Goal: Information Seeking & Learning: Learn about a topic

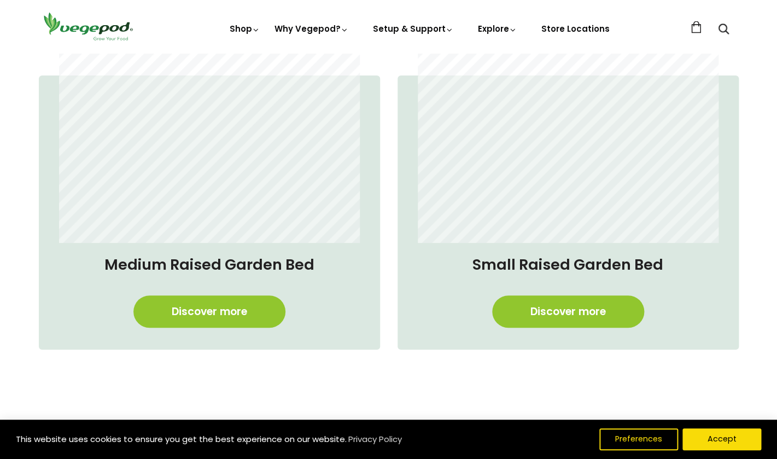
scroll to position [889, 0]
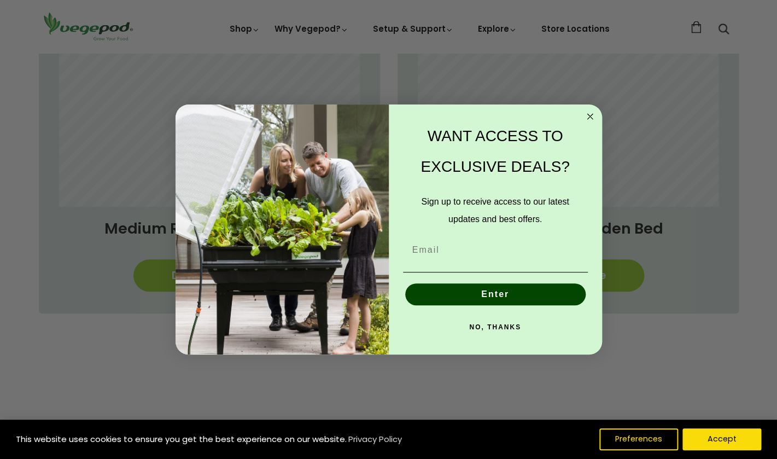
click at [502, 329] on button "NO, THANKS" at bounding box center [495, 327] width 185 height 22
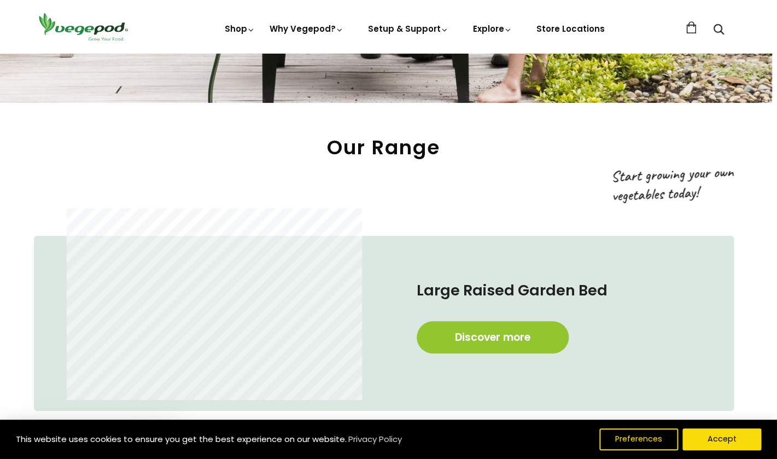
scroll to position [422, 5]
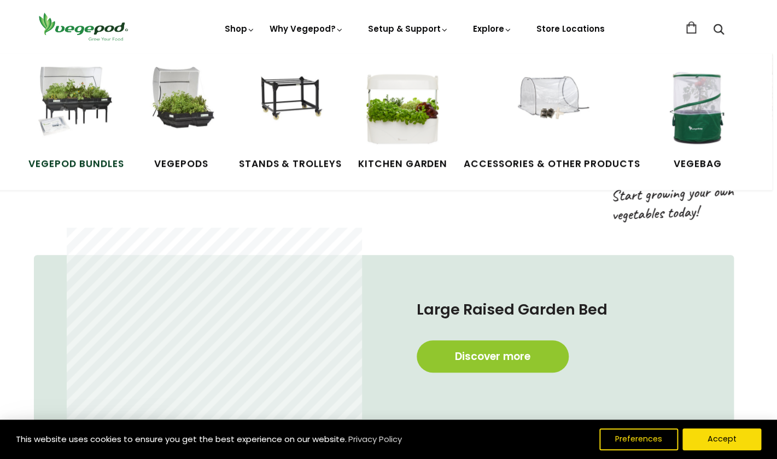
click at [104, 114] on img at bounding box center [76, 108] width 82 height 82
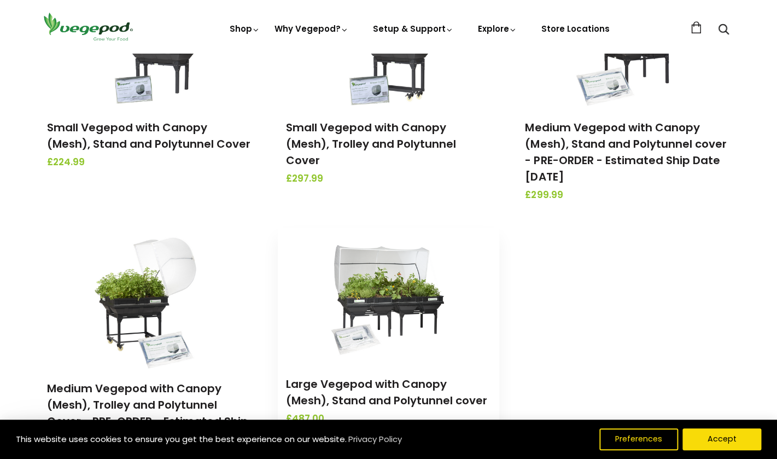
scroll to position [233, 0]
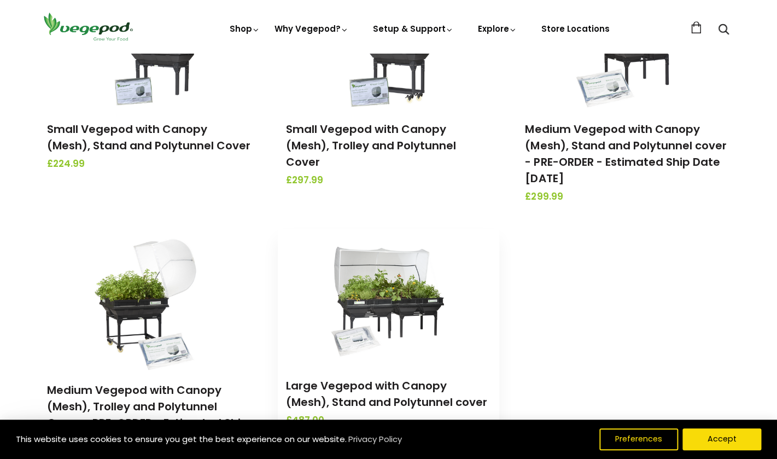
click at [415, 309] on img at bounding box center [388, 296] width 115 height 137
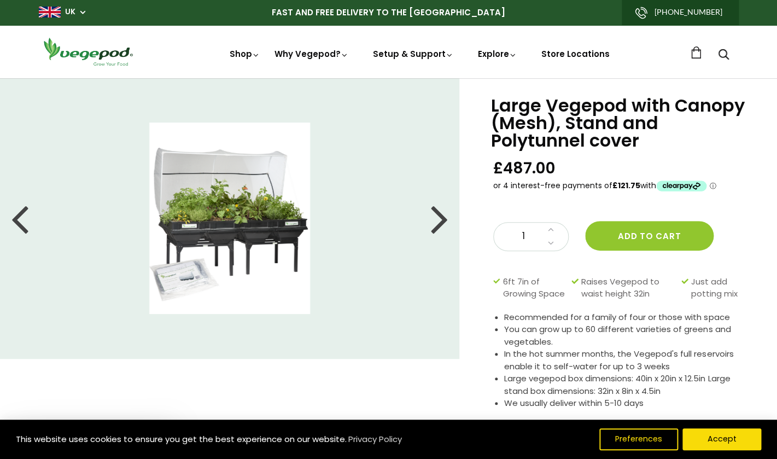
click at [244, 226] on img at bounding box center [229, 217] width 161 height 191
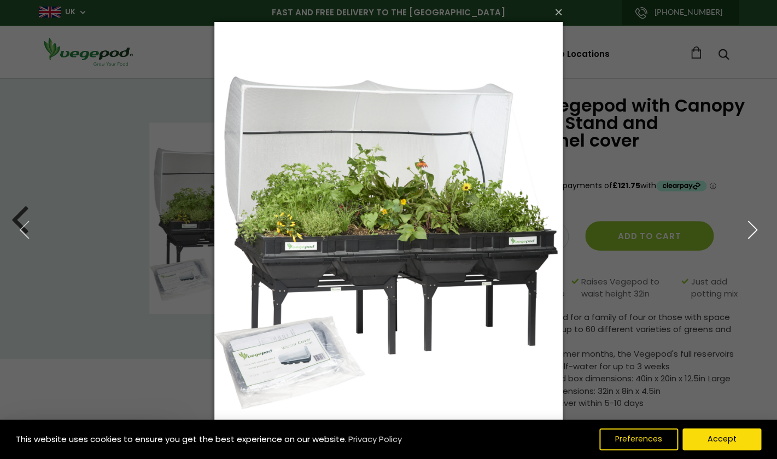
click at [752, 235] on icon "button" at bounding box center [752, 230] width 20 height 20
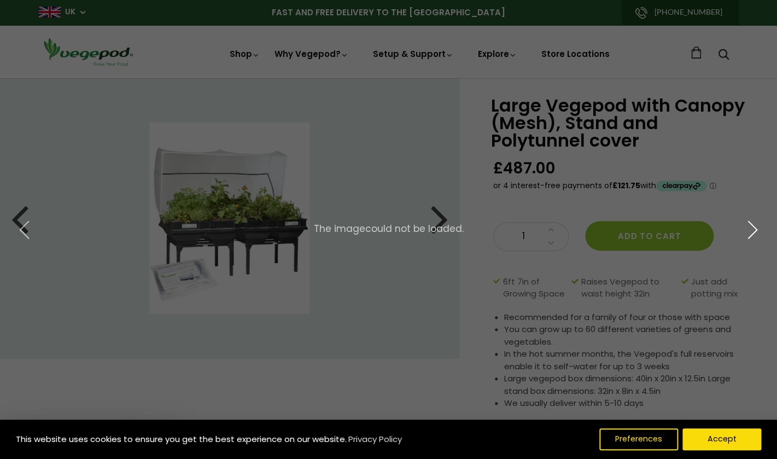
click at [752, 235] on icon "button" at bounding box center [752, 230] width 20 height 20
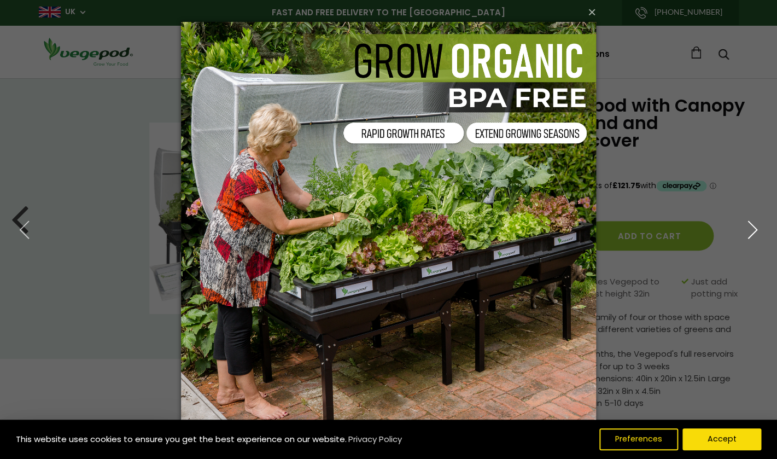
click at [752, 234] on use "button" at bounding box center [752, 228] width 9 height 17
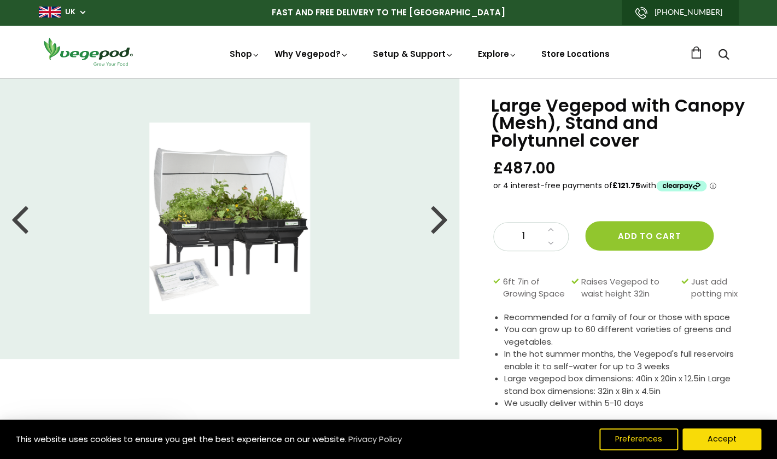
click at [752, 234] on div "Large Vegepod with Canopy (Mesh), Stand and Polytunnel cover £487.00 1 Add to c…" at bounding box center [618, 290] width 318 height 424
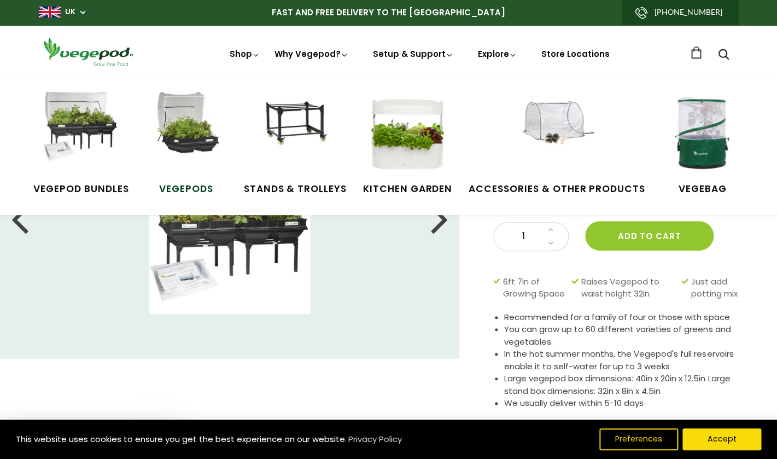
click at [197, 135] on img at bounding box center [186, 133] width 82 height 82
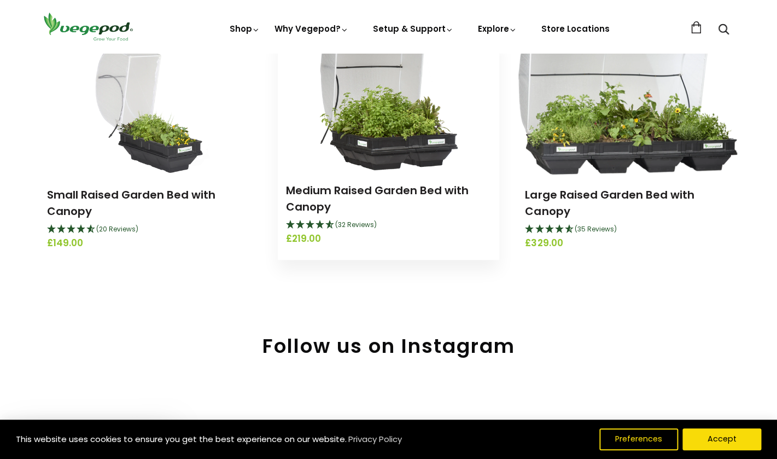
scroll to position [166, 0]
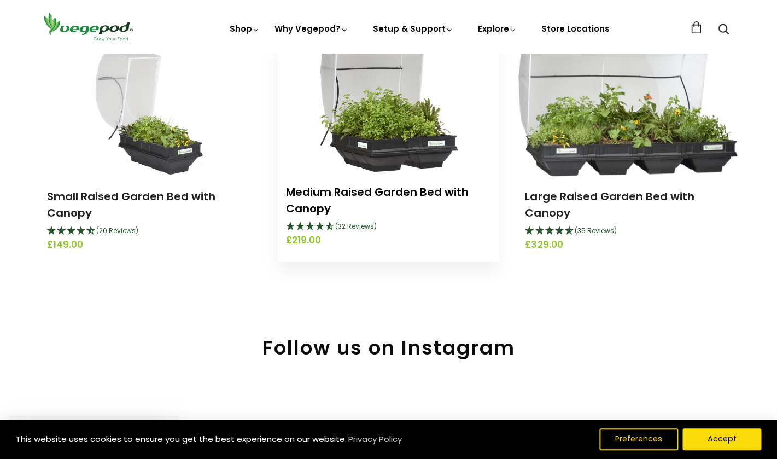
click at [434, 191] on link "Medium Raised Garden Bed with Canopy" at bounding box center [377, 200] width 183 height 32
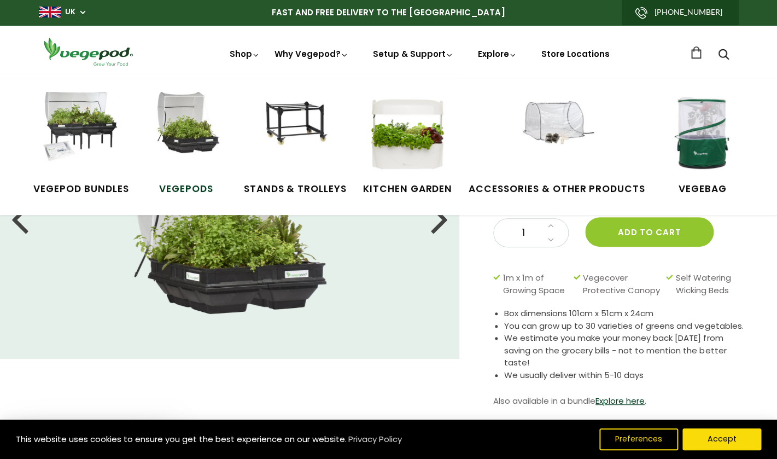
click at [201, 127] on img at bounding box center [186, 133] width 82 height 82
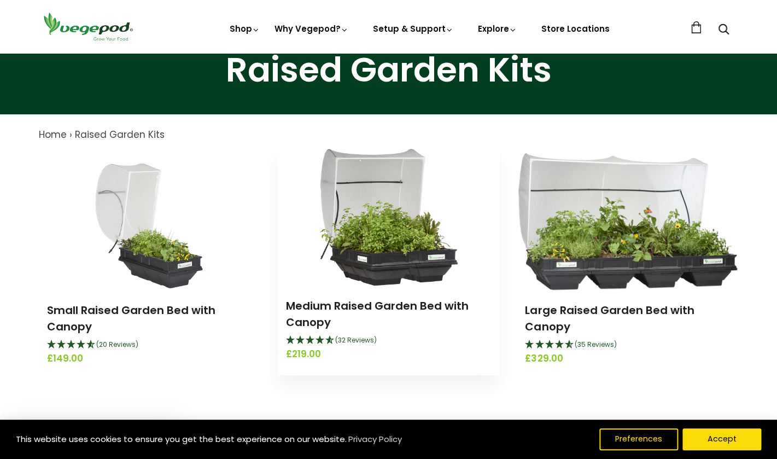
scroll to position [51, 0]
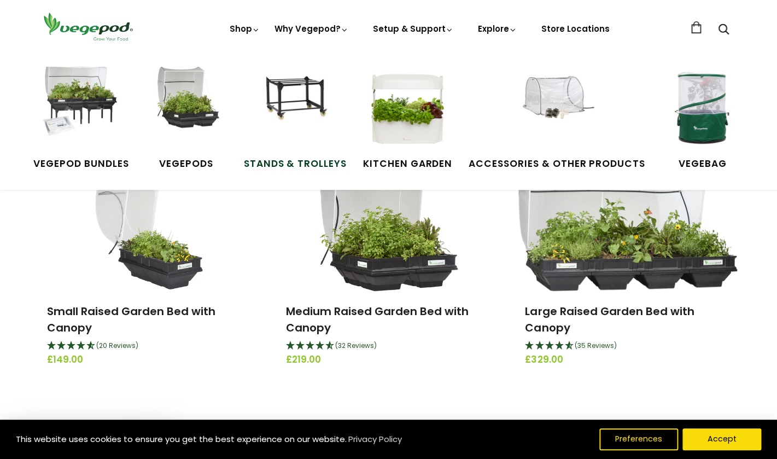
click at [304, 102] on img at bounding box center [295, 108] width 82 height 82
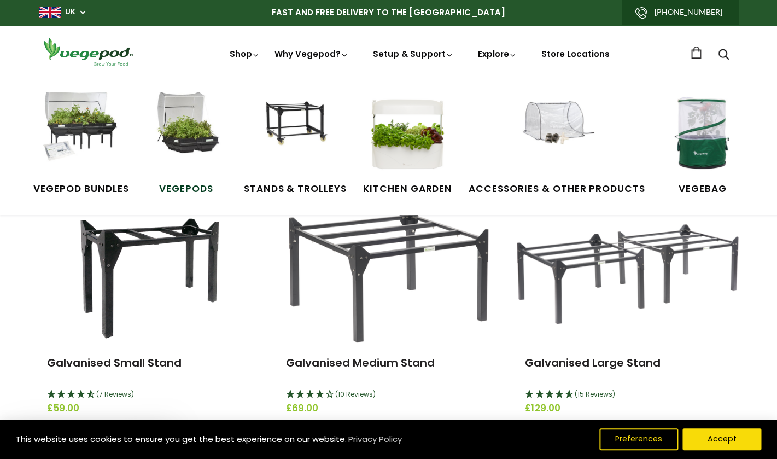
click at [187, 140] on img at bounding box center [186, 133] width 82 height 82
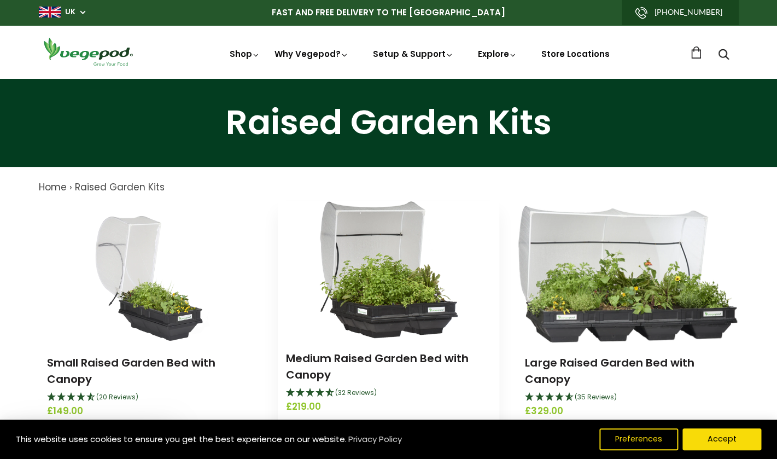
click at [372, 311] on img at bounding box center [388, 269] width 139 height 137
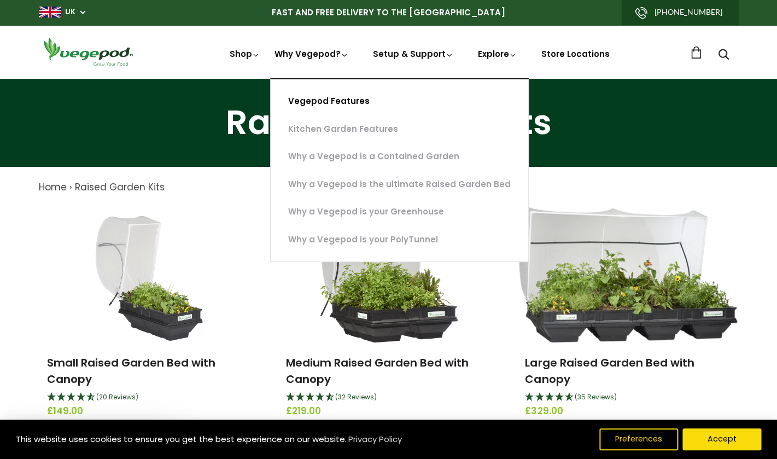
click at [323, 101] on link "Vegepod Features" at bounding box center [399, 101] width 257 height 28
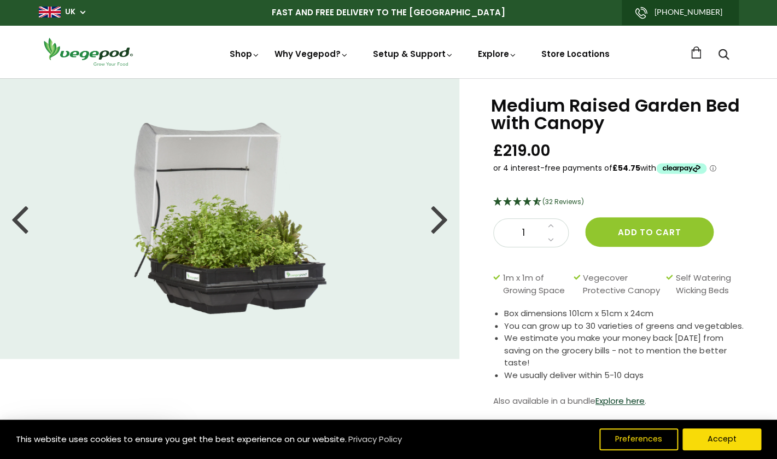
click at [280, 286] on img at bounding box center [230, 217] width 194 height 191
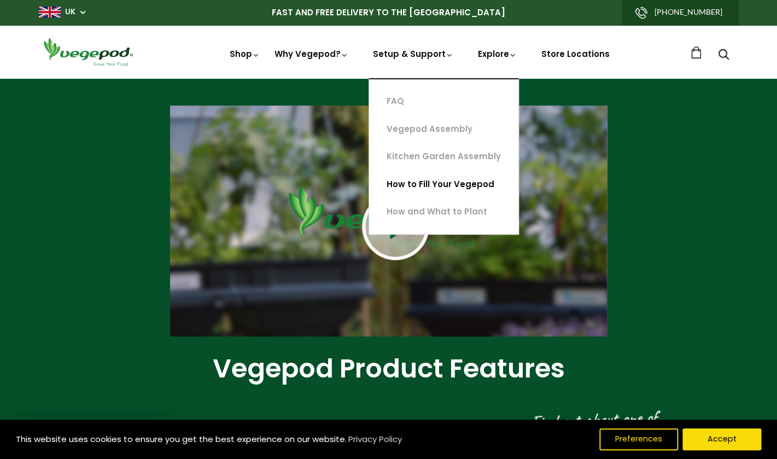
click at [414, 187] on link "How to Fill Your Vegepod" at bounding box center [443, 185] width 149 height 28
click at [380, 242] on img at bounding box center [395, 226] width 67 height 67
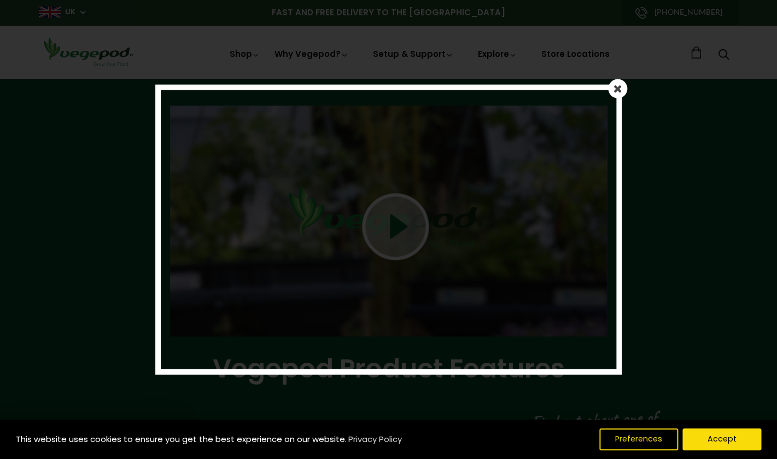
click at [615, 90] on em at bounding box center [617, 88] width 9 height 11
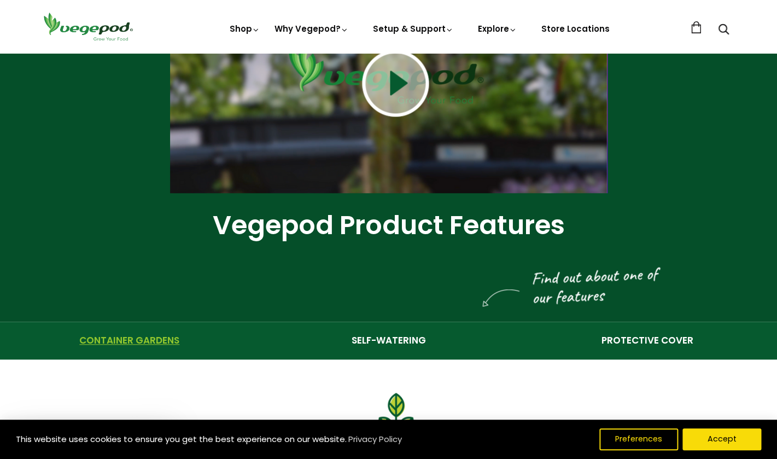
scroll to position [87, 0]
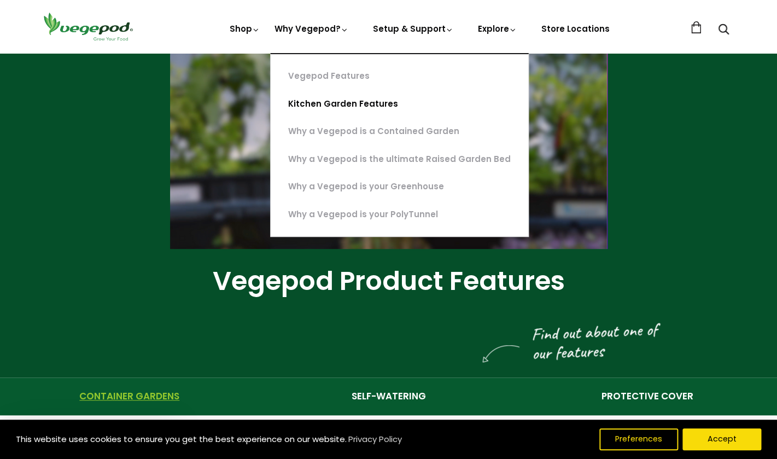
click at [353, 109] on link "Kitchen Garden Features" at bounding box center [399, 104] width 257 height 28
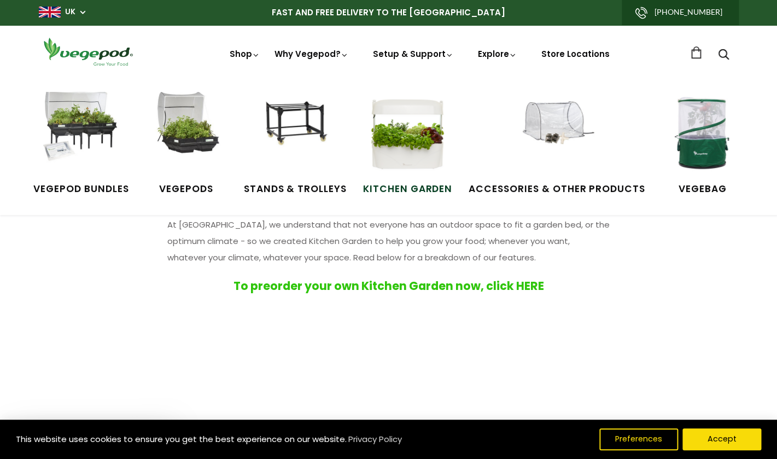
click at [416, 120] on img at bounding box center [407, 133] width 82 height 82
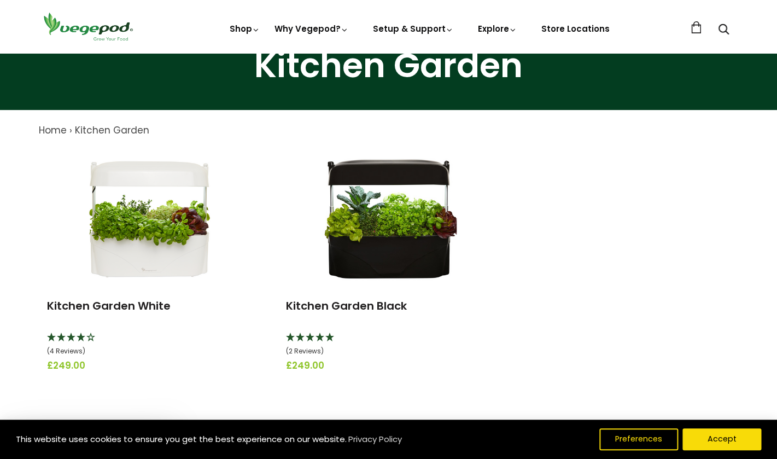
scroll to position [58, 0]
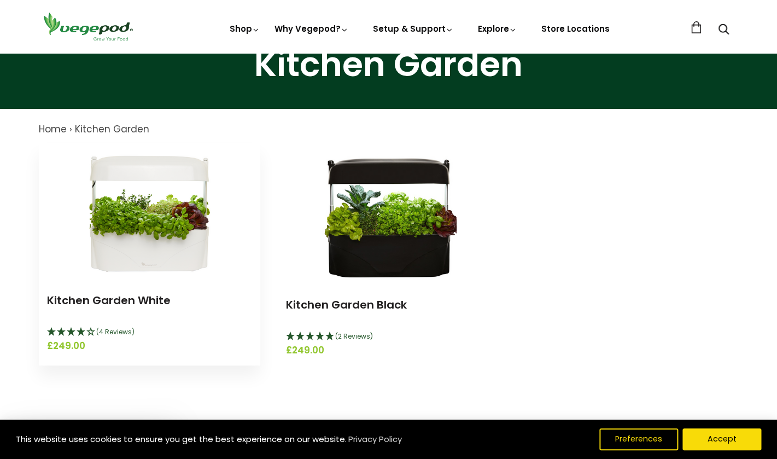
click at [169, 257] on img at bounding box center [149, 211] width 137 height 137
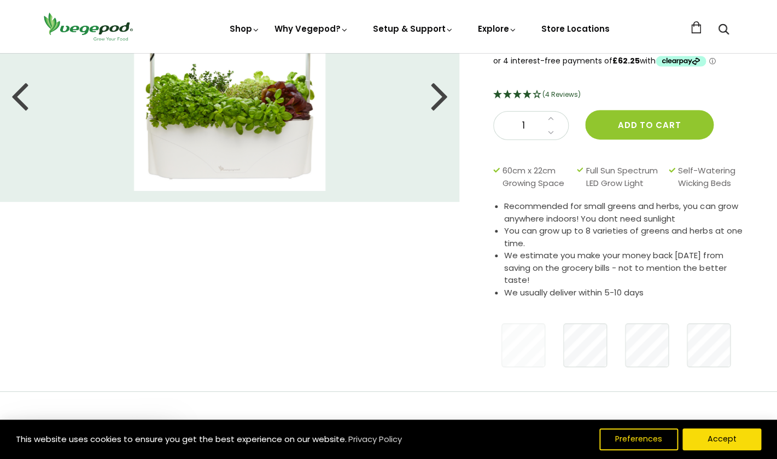
scroll to position [91, 0]
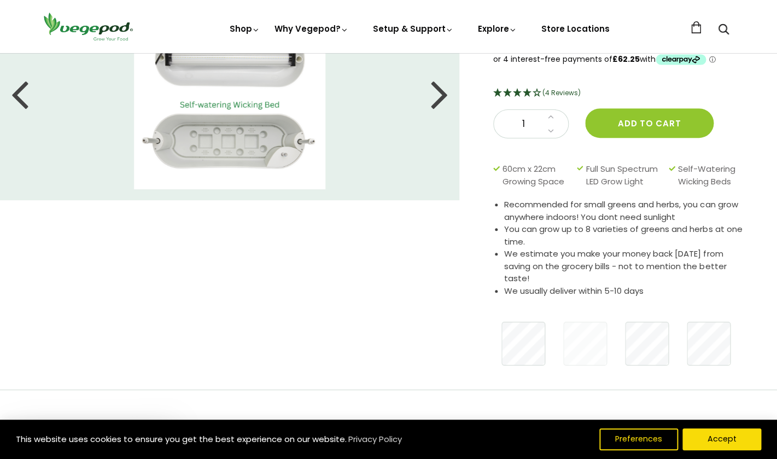
click at [613, 342] on div at bounding box center [369, 343] width 865 height 55
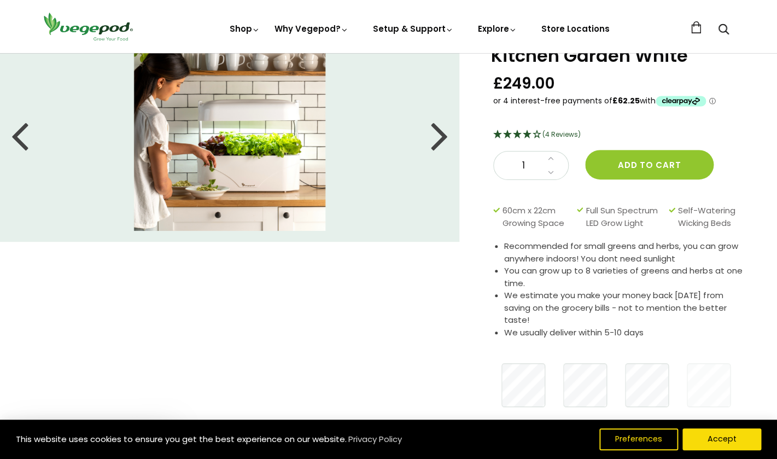
scroll to position [0, 0]
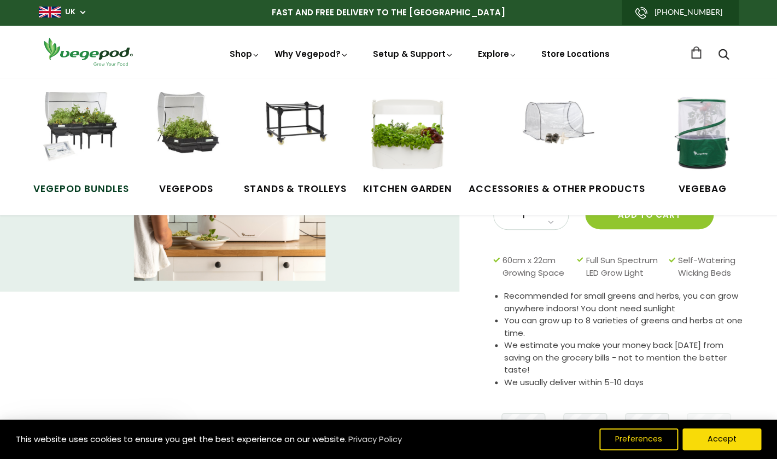
click at [107, 126] on img at bounding box center [81, 133] width 82 height 82
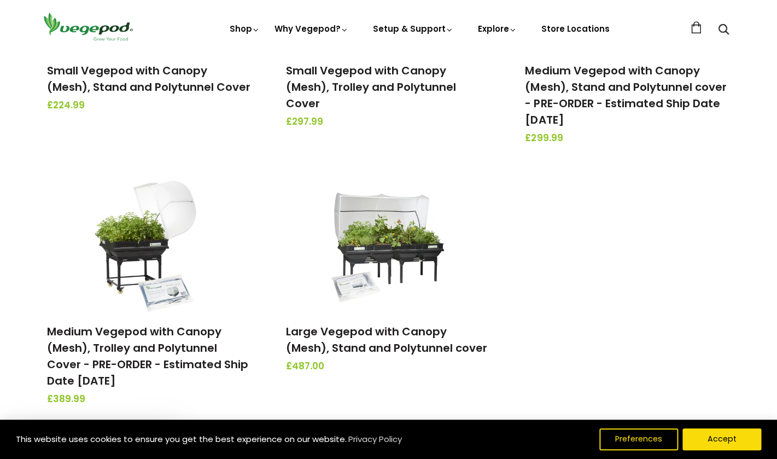
scroll to position [295, 0]
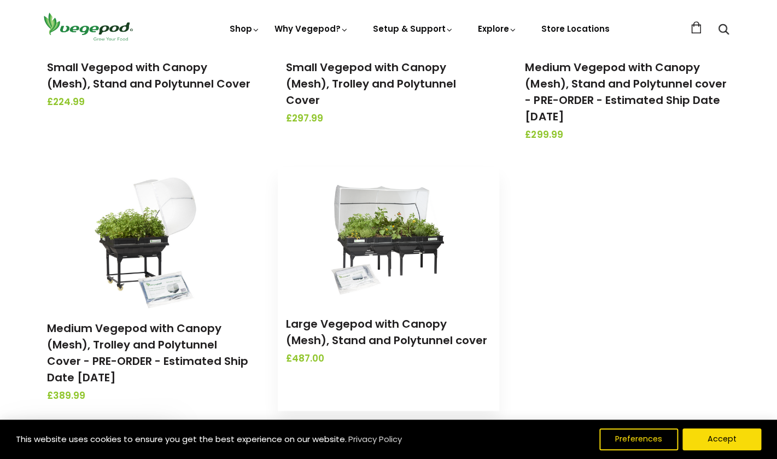
click at [384, 240] on img at bounding box center [388, 235] width 115 height 137
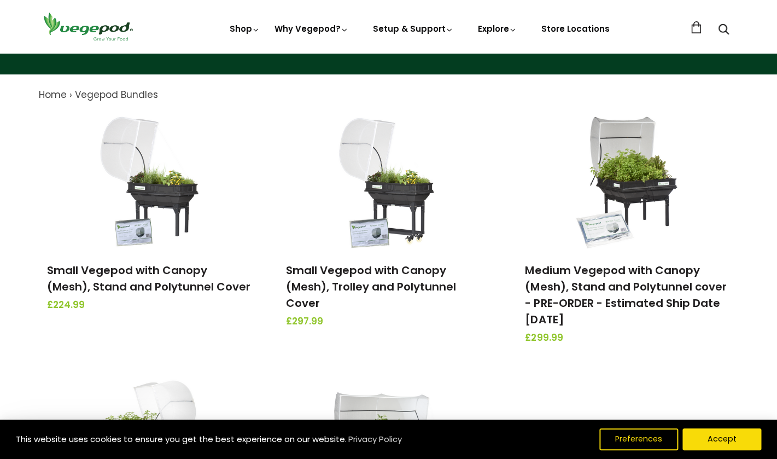
scroll to position [79, 0]
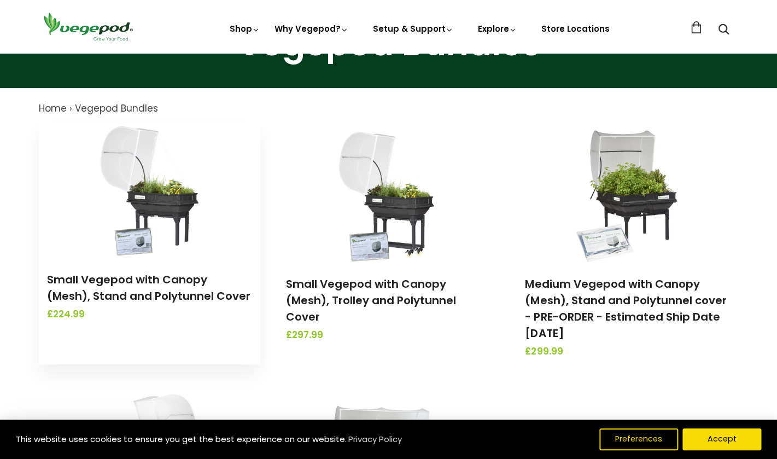
click at [139, 198] on img at bounding box center [149, 190] width 115 height 137
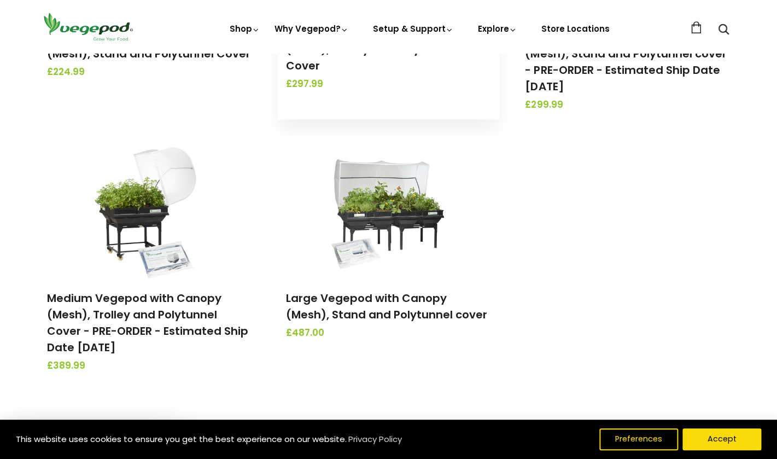
scroll to position [329, 0]
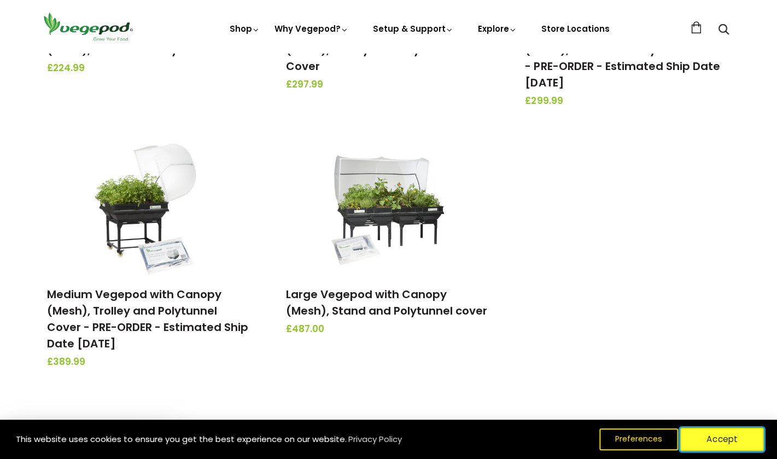
click at [740, 447] on button "Accept" at bounding box center [722, 438] width 84 height 23
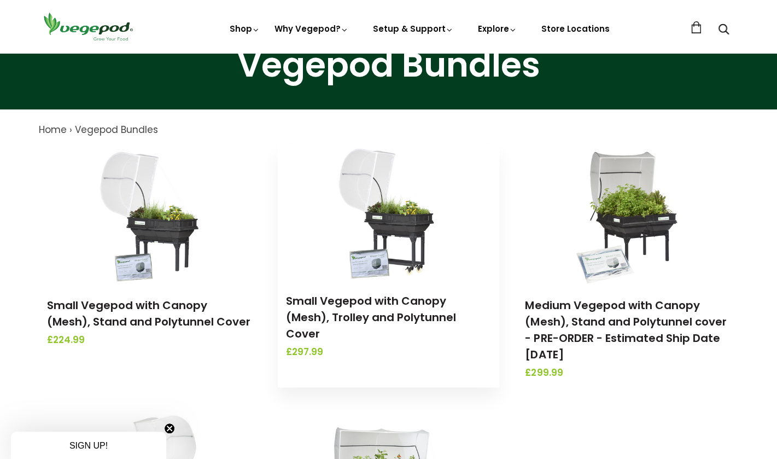
scroll to position [63, 0]
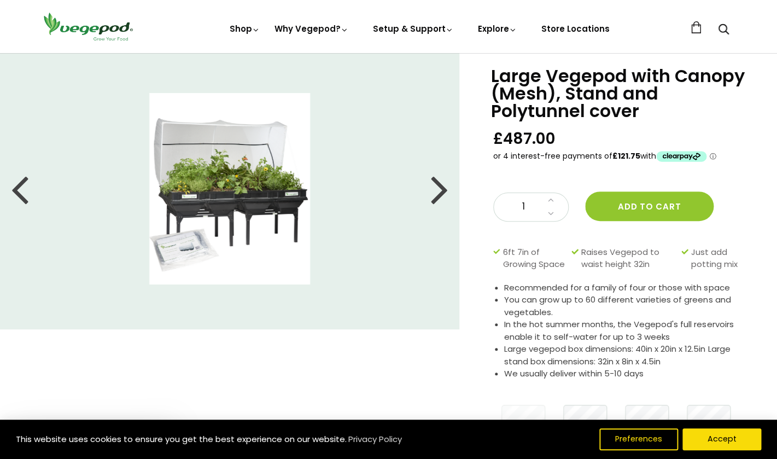
scroll to position [32, 0]
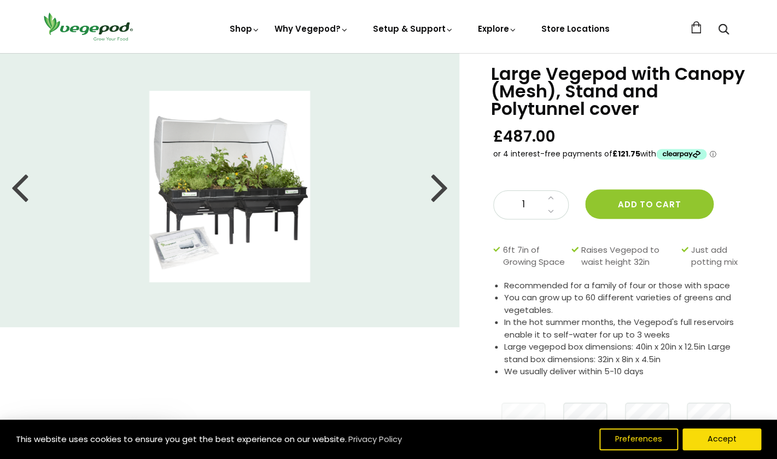
click at [266, 205] on img at bounding box center [229, 186] width 161 height 191
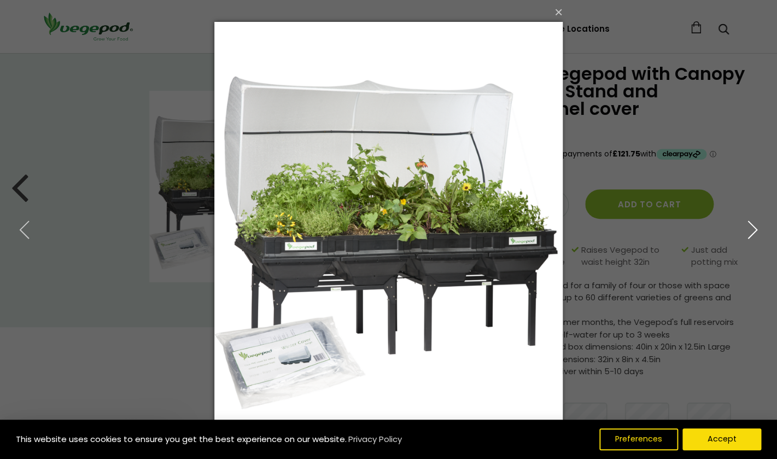
click at [751, 240] on button "button" at bounding box center [752, 230] width 49 height 60
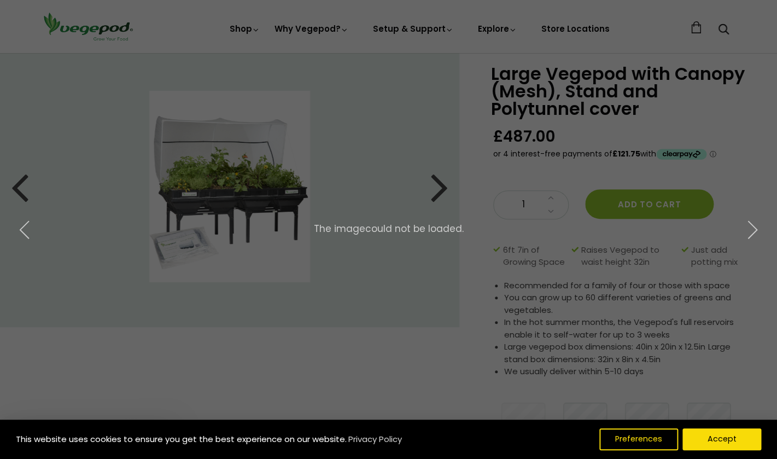
click at [452, 201] on div "× 3 of 8 The image could not be loaded." at bounding box center [388, 229] width 777 height 459
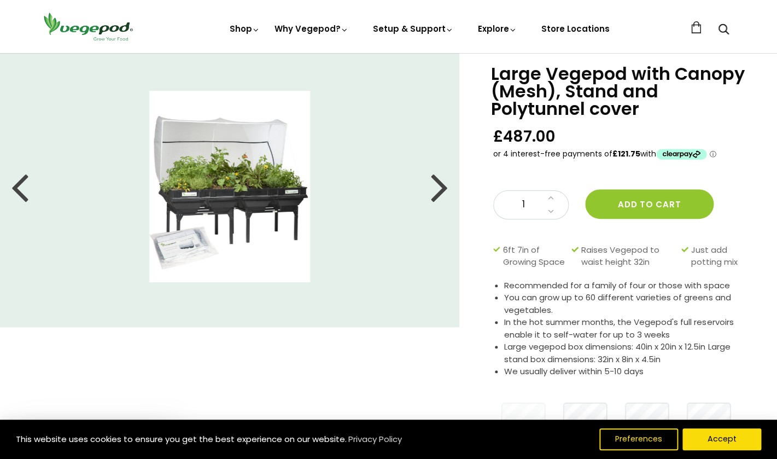
click at [440, 193] on div at bounding box center [439, 186] width 17 height 49
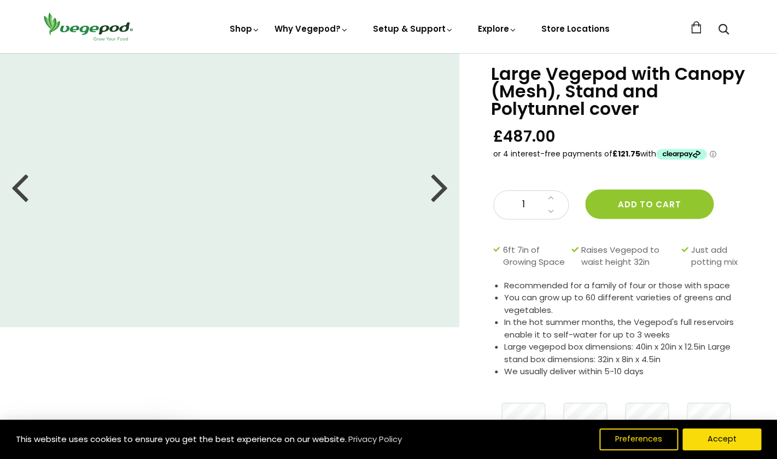
click at [440, 193] on div at bounding box center [439, 186] width 17 height 49
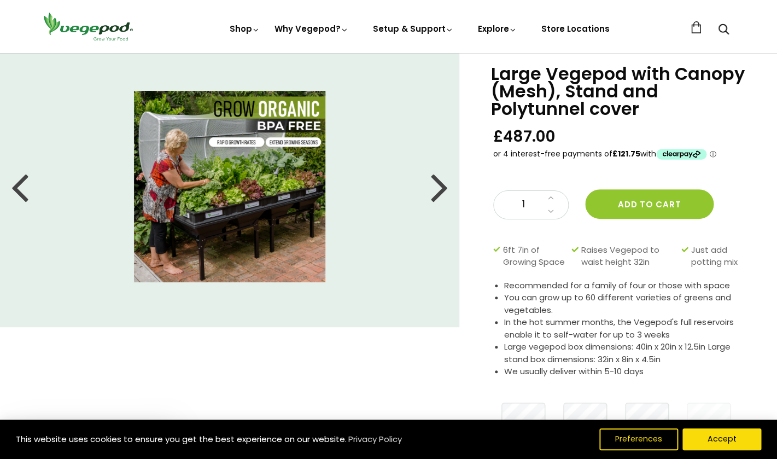
click at [274, 204] on img at bounding box center [229, 186] width 191 height 191
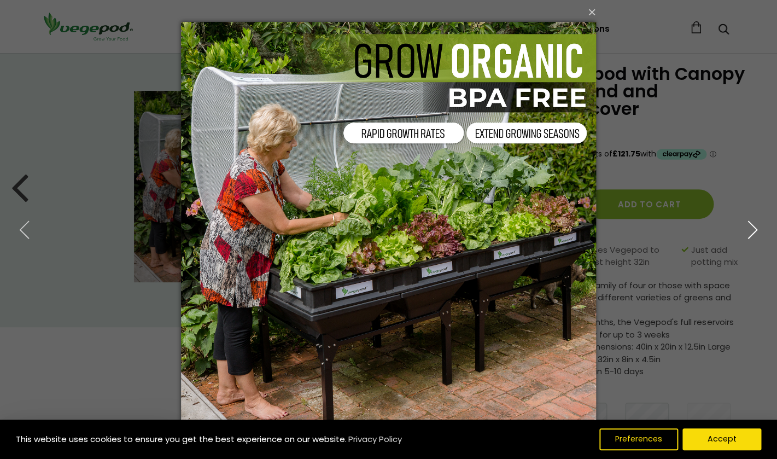
click at [751, 234] on icon "button" at bounding box center [752, 230] width 20 height 20
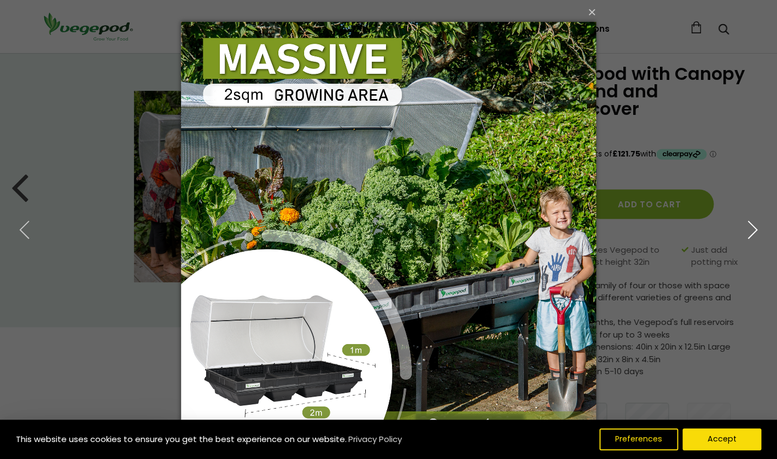
click at [750, 235] on use "button" at bounding box center [752, 228] width 9 height 17
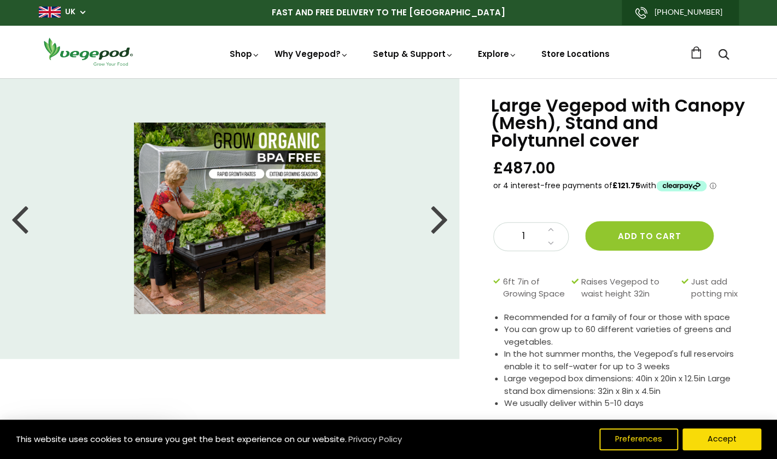
scroll to position [39, 0]
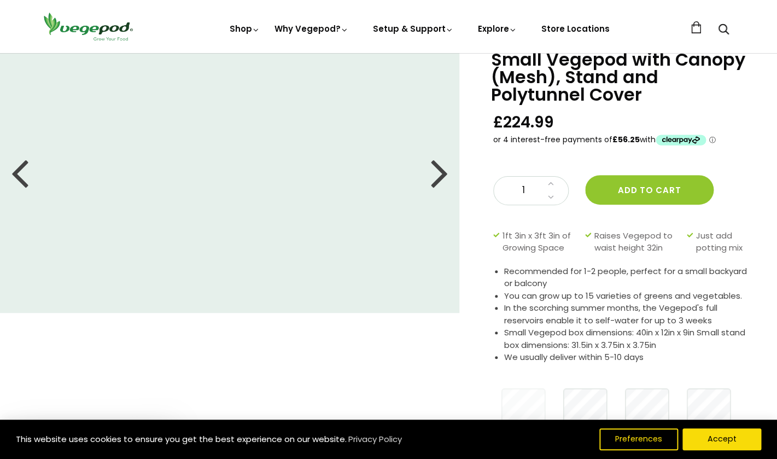
scroll to position [45, 0]
click at [439, 167] on div at bounding box center [439, 172] width 17 height 49
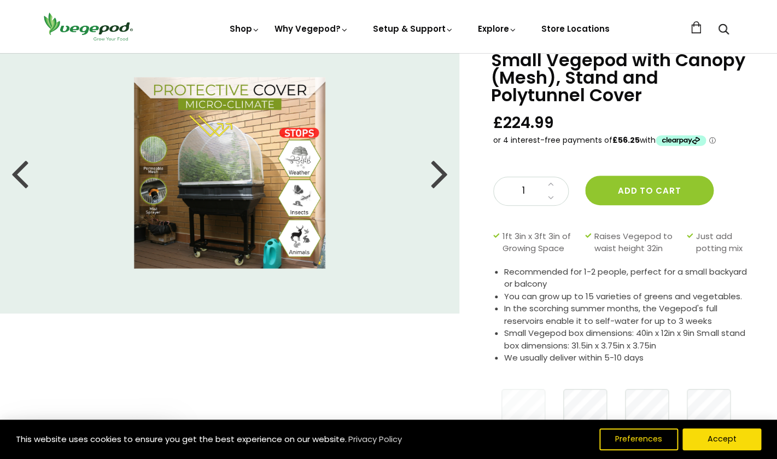
click at [439, 167] on div at bounding box center [439, 172] width 17 height 49
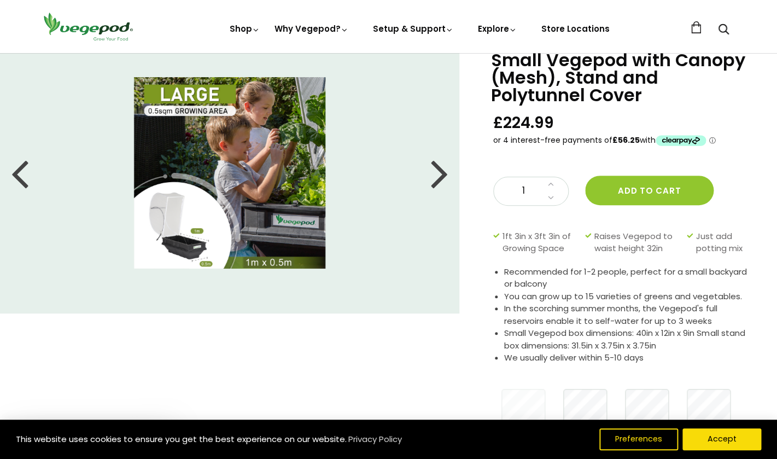
click at [439, 166] on div at bounding box center [439, 172] width 17 height 49
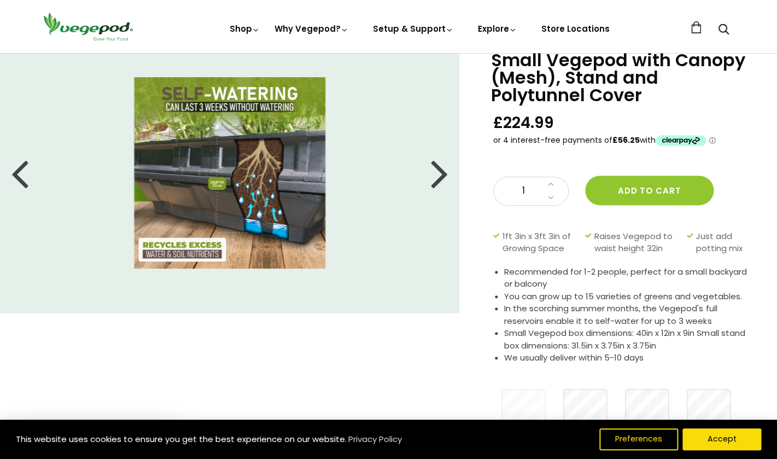
click at [439, 166] on div at bounding box center [439, 172] width 17 height 49
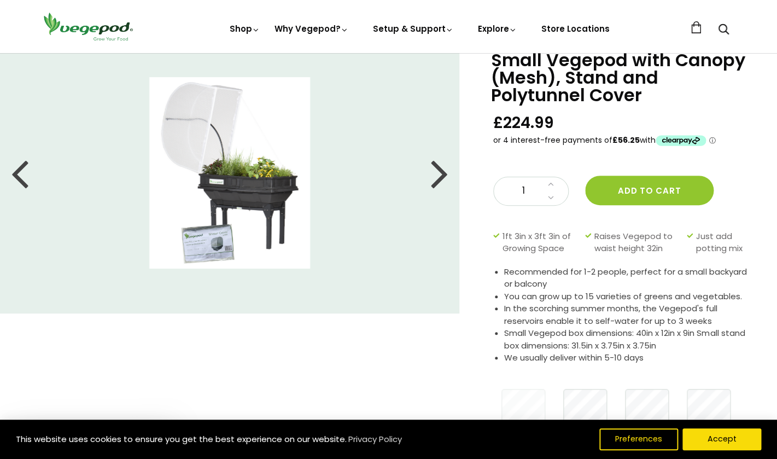
click at [439, 166] on div at bounding box center [439, 172] width 17 height 49
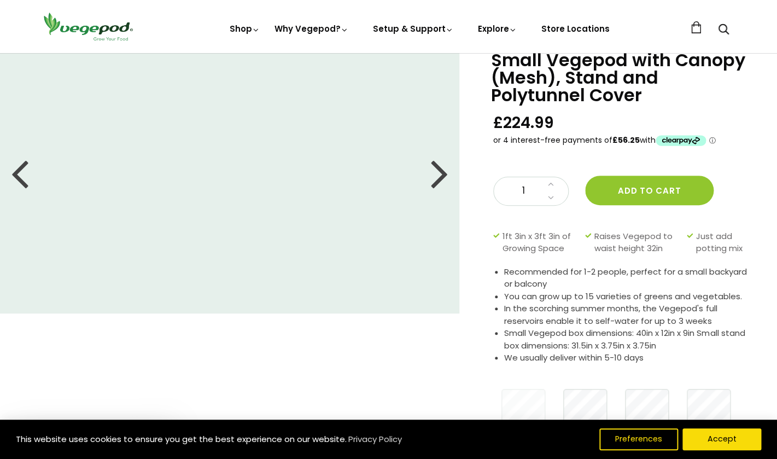
click at [439, 166] on div at bounding box center [439, 172] width 17 height 49
